Goal: Information Seeking & Learning: Learn about a topic

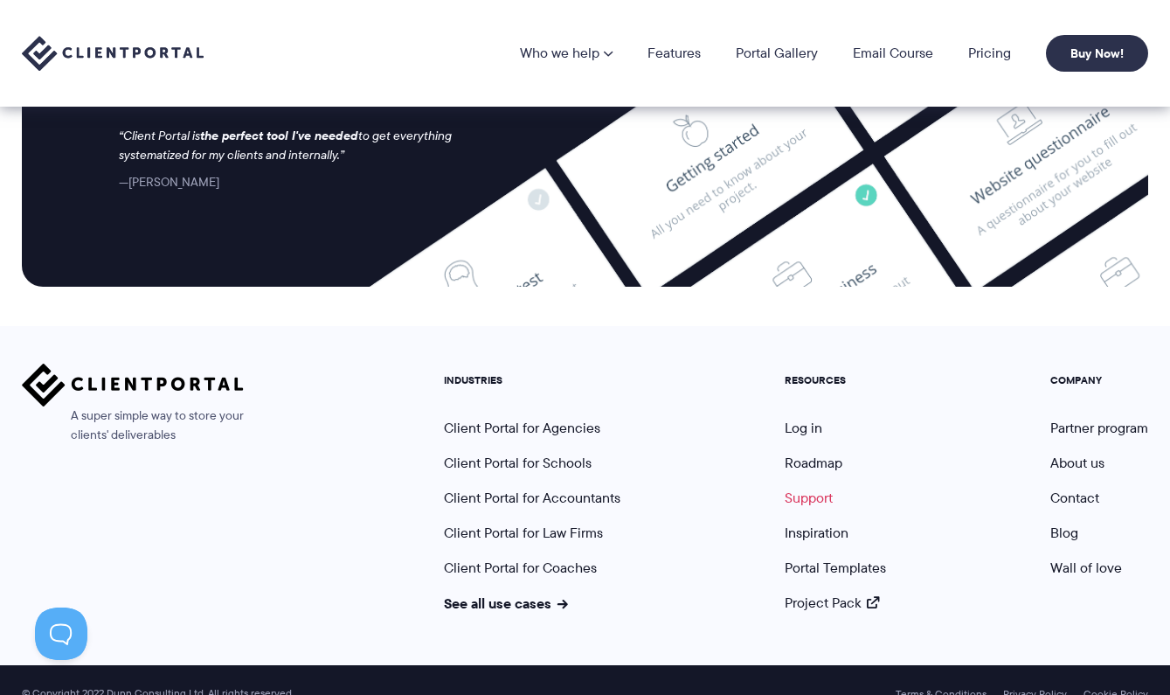
click at [813, 488] on link "Support" at bounding box center [809, 498] width 48 height 20
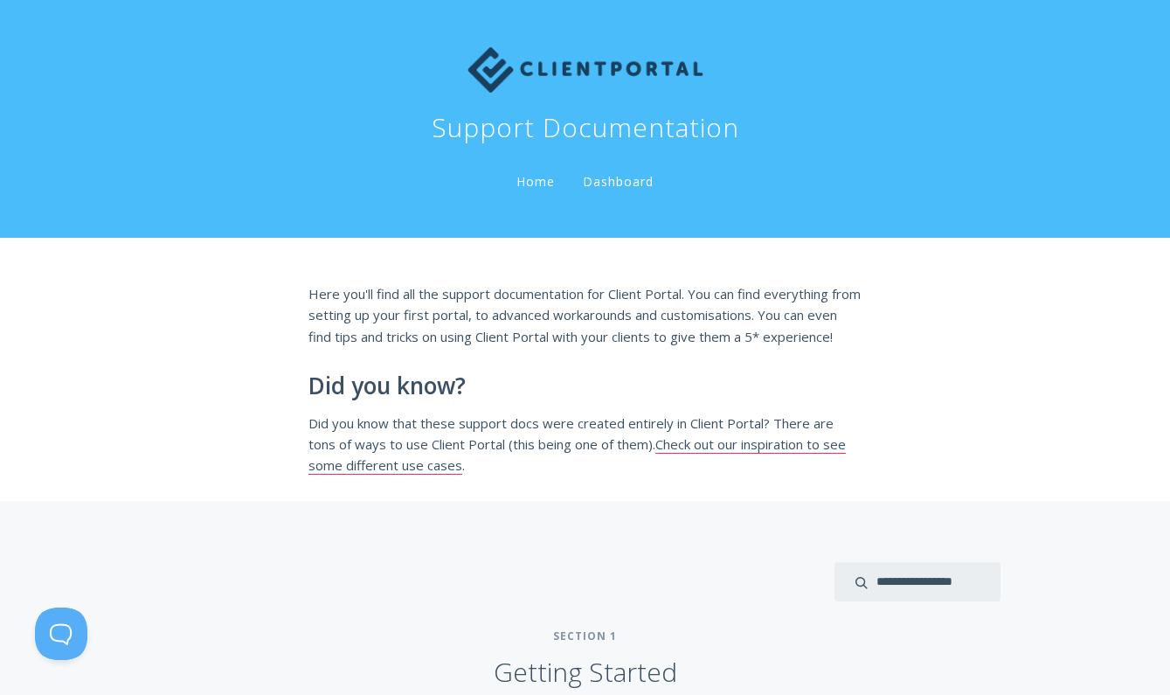
click at [579, 173] on link "Dashboard" at bounding box center [618, 182] width 78 height 19
click at [513, 173] on link "Home" at bounding box center [535, 181] width 45 height 17
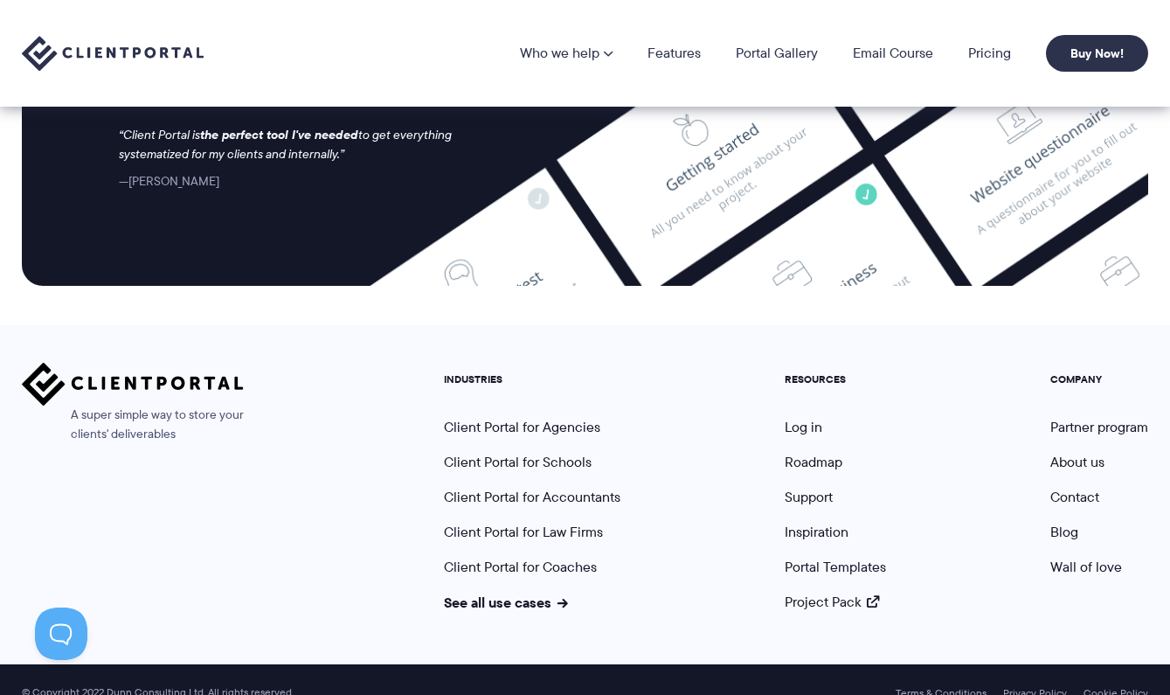
scroll to position [7300, 0]
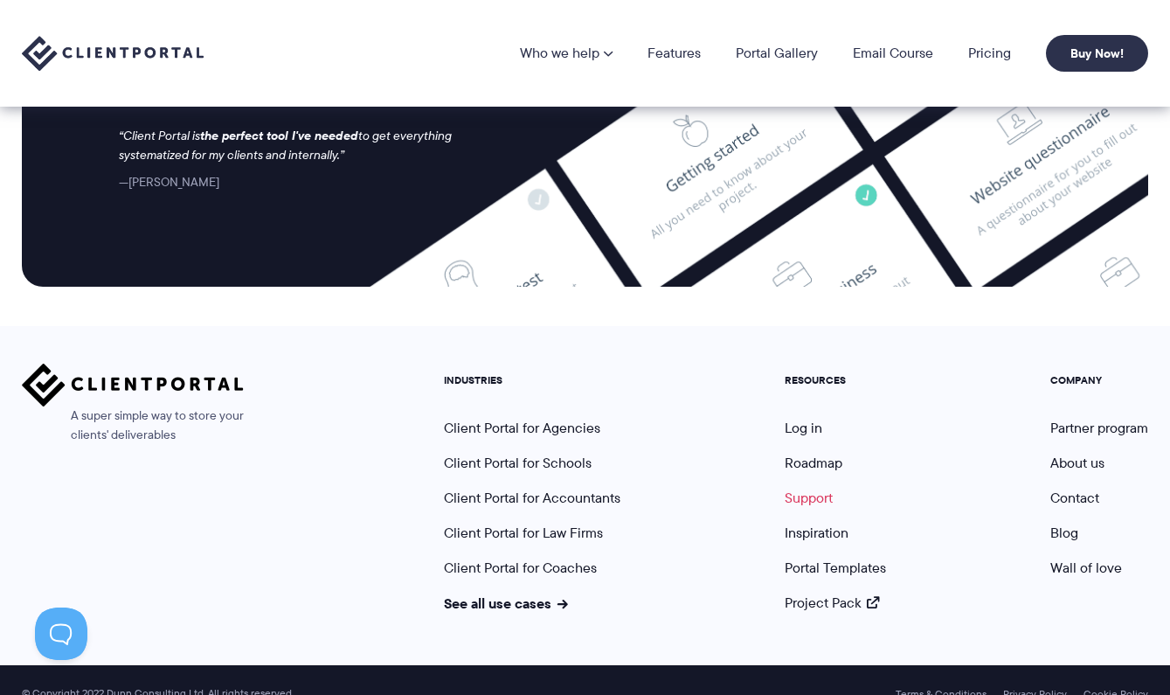
click at [824, 488] on link "Support" at bounding box center [809, 498] width 48 height 20
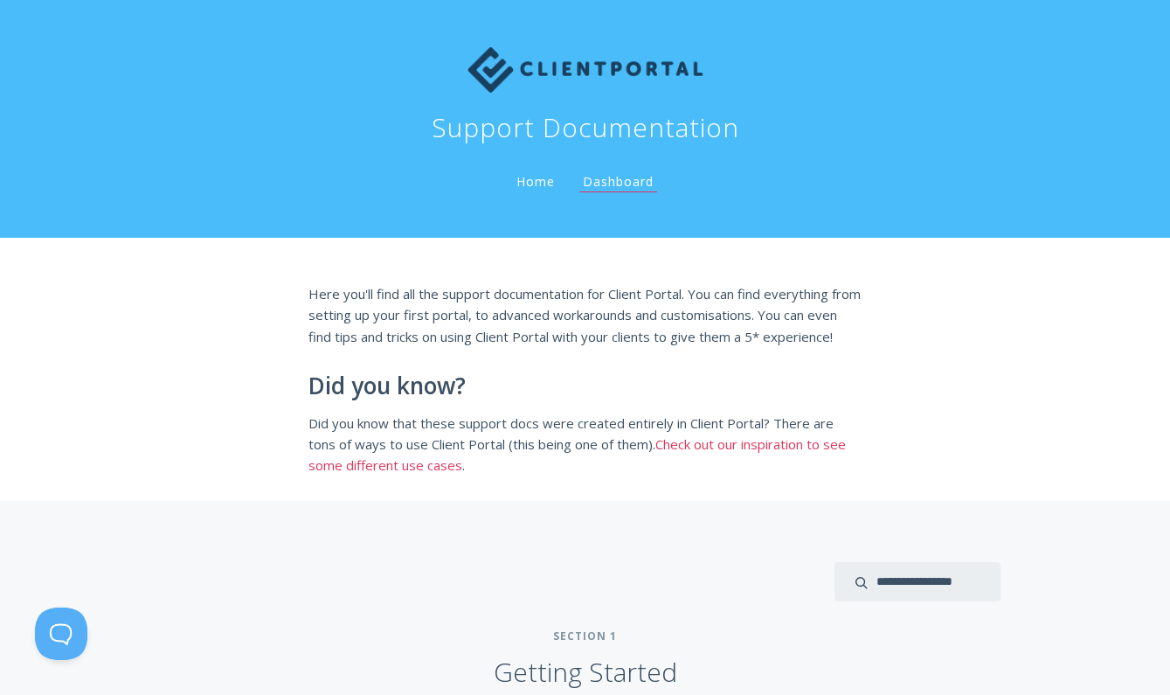
click at [846, 435] on link "Check out our inspiration to see some different use cases" at bounding box center [578, 454] width 538 height 39
